Goal: Information Seeking & Learning: Learn about a topic

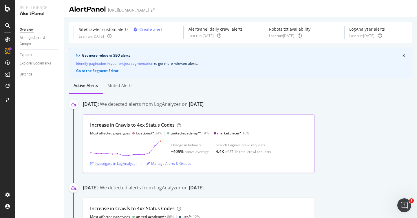
click at [134, 162] on div "Investigate in LogAnalyzer" at bounding box center [113, 163] width 47 height 5
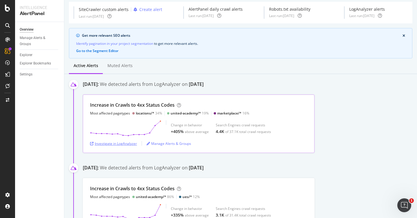
scroll to position [20, 0]
click at [98, 145] on div "Investigate in LogAnalyzer" at bounding box center [113, 144] width 47 height 5
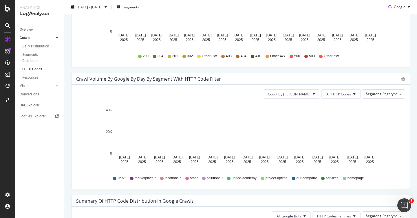
scroll to position [250, 0]
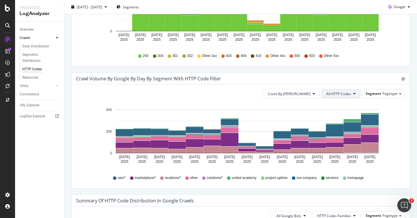
click at [347, 98] on button "All HTTP Codes" at bounding box center [341, 93] width 39 height 9
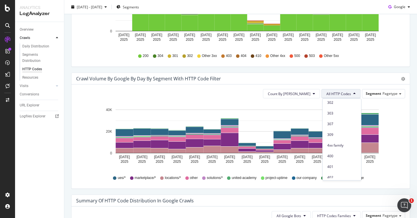
scroll to position [79, 0]
click at [333, 142] on span "4xx family" at bounding box center [341, 144] width 29 height 5
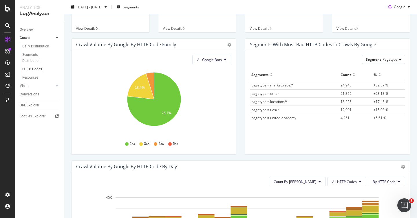
scroll to position [0, 0]
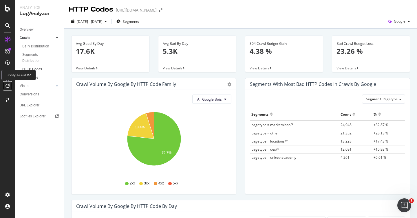
click at [7, 85] on icon at bounding box center [8, 86] width 4 height 5
click at [9, 85] on icon at bounding box center [8, 86] width 4 height 5
